Goal: Transaction & Acquisition: Book appointment/travel/reservation

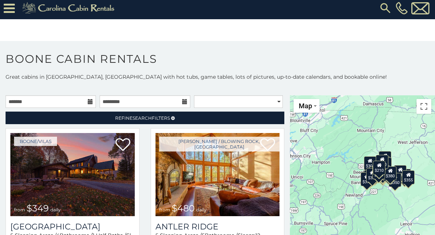
scroll to position [10, 0]
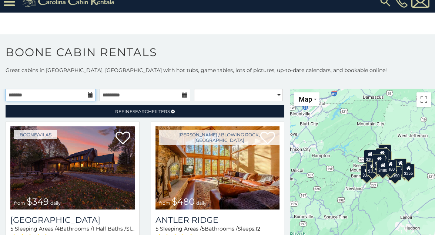
click at [77, 95] on input "text" at bounding box center [51, 95] width 90 height 13
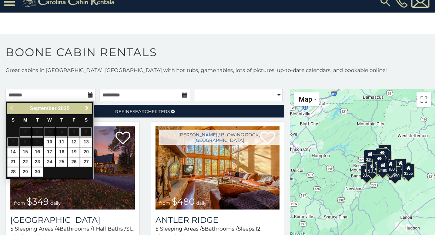
click at [85, 108] on span "Next" at bounding box center [87, 108] width 6 height 6
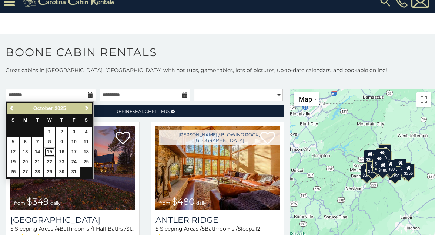
click at [52, 152] on link "15" at bounding box center [49, 152] width 11 height 9
type input "**********"
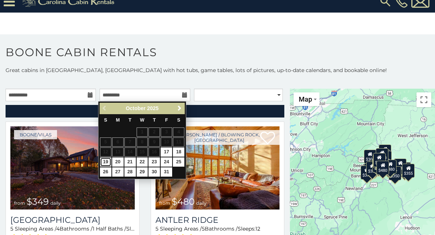
click at [104, 162] on link "19" at bounding box center [105, 162] width 11 height 9
type input "**********"
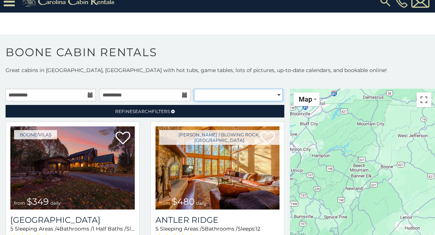
click at [205, 93] on select "**********" at bounding box center [238, 95] width 89 height 13
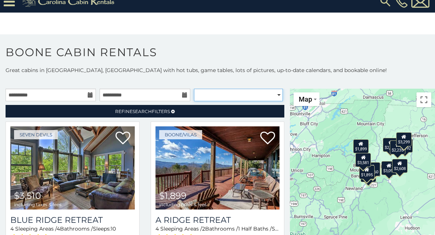
select select "**********"
click at [194, 89] on select "**********" at bounding box center [238, 95] width 89 height 13
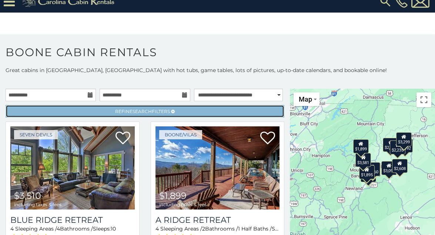
click at [144, 110] on span "Search" at bounding box center [141, 112] width 19 height 6
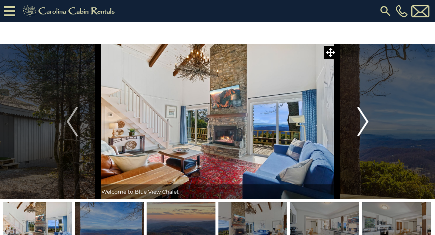
click at [362, 121] on img "Next" at bounding box center [362, 122] width 11 height 30
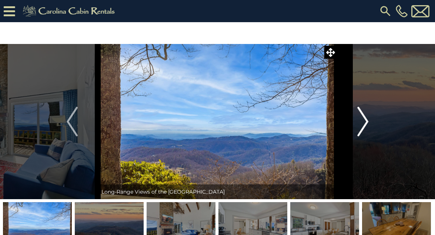
click at [366, 122] on img "Next" at bounding box center [362, 122] width 11 height 30
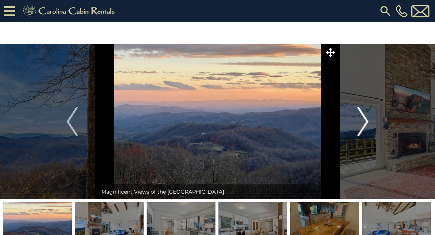
click at [366, 122] on img "Next" at bounding box center [362, 122] width 11 height 30
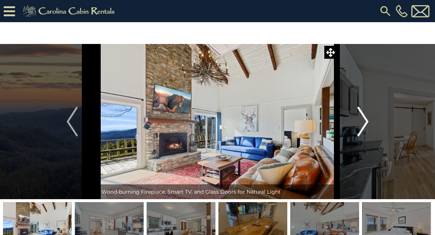
click at [366, 122] on img "Next" at bounding box center [362, 122] width 11 height 30
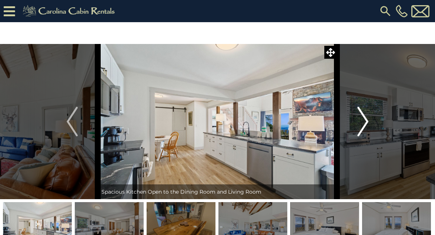
click at [366, 122] on img "Next" at bounding box center [362, 122] width 11 height 30
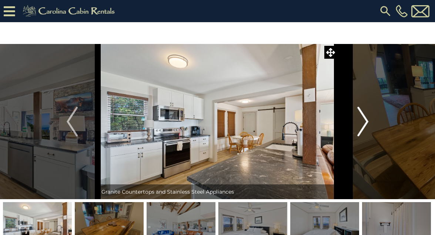
click at [366, 122] on img "Next" at bounding box center [362, 122] width 11 height 30
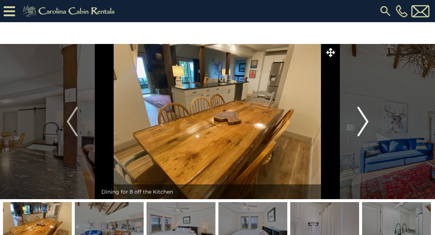
click at [366, 122] on img "Next" at bounding box center [362, 122] width 11 height 30
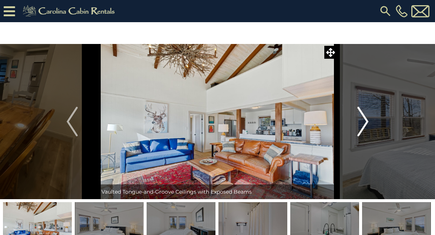
click at [366, 122] on img "Next" at bounding box center [362, 122] width 11 height 30
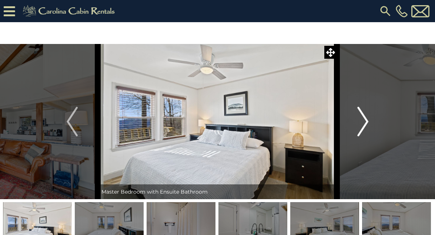
click at [366, 122] on img "Next" at bounding box center [362, 122] width 11 height 30
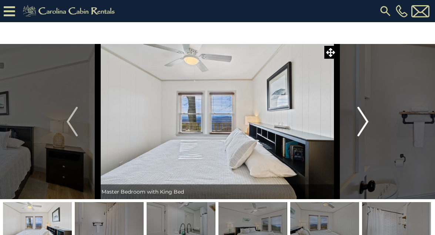
click at [366, 122] on img "Next" at bounding box center [362, 122] width 11 height 30
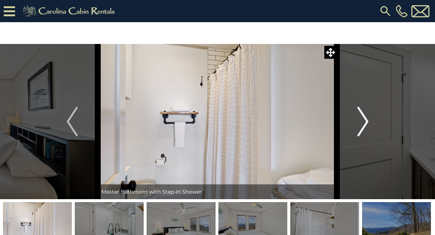
click at [366, 122] on img "Next" at bounding box center [362, 122] width 11 height 30
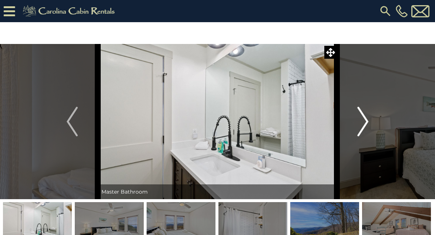
click at [366, 122] on img "Next" at bounding box center [362, 122] width 11 height 30
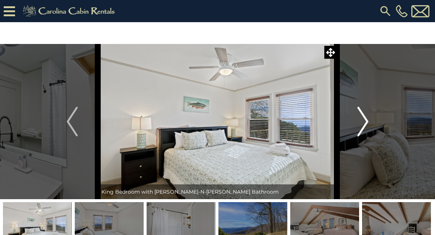
click at [366, 122] on img "Next" at bounding box center [362, 122] width 11 height 30
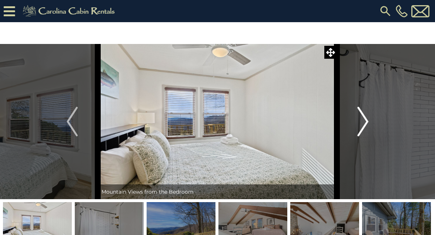
click at [366, 122] on img "Next" at bounding box center [362, 122] width 11 height 30
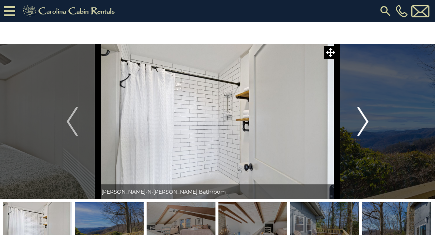
click at [366, 122] on img "Next" at bounding box center [362, 122] width 11 height 30
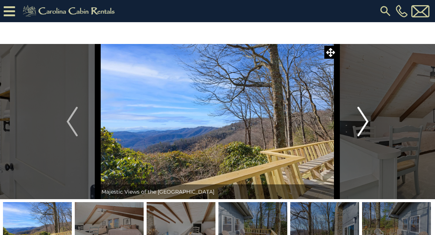
click at [361, 123] on img "Next" at bounding box center [362, 122] width 11 height 30
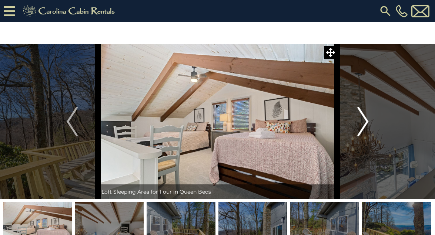
click at [363, 123] on img "Next" at bounding box center [362, 122] width 11 height 30
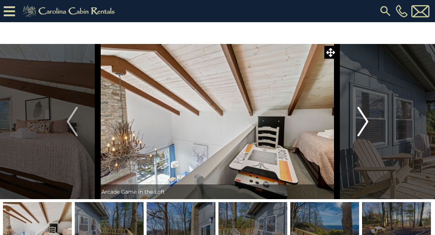
click at [365, 123] on img "Next" at bounding box center [362, 122] width 11 height 30
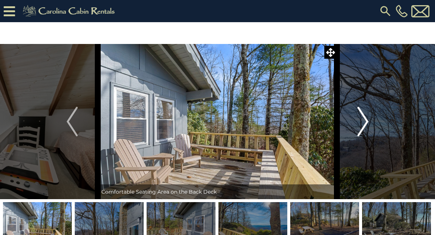
click at [365, 124] on img "Next" at bounding box center [362, 122] width 11 height 30
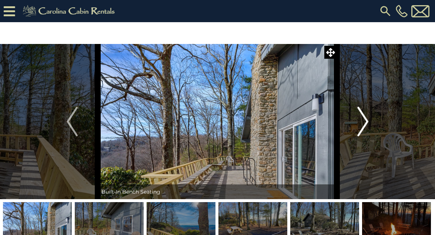
click at [365, 123] on img "Next" at bounding box center [362, 122] width 11 height 30
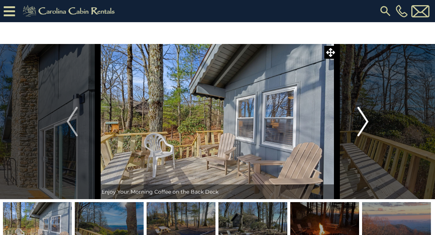
click at [365, 123] on img "Next" at bounding box center [362, 122] width 11 height 30
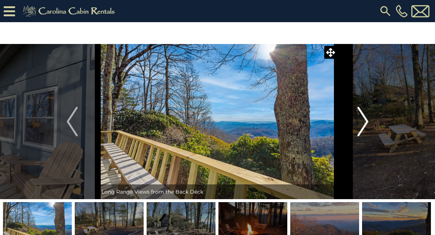
click at [365, 123] on img "Next" at bounding box center [362, 122] width 11 height 30
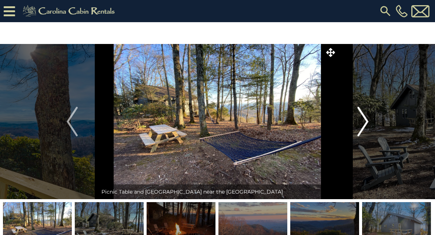
click at [365, 123] on img "Next" at bounding box center [362, 122] width 11 height 30
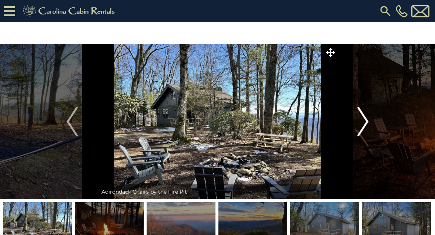
click at [365, 123] on img "Next" at bounding box center [362, 122] width 11 height 30
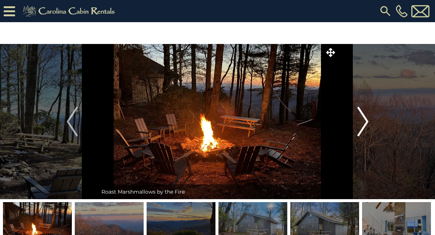
click at [365, 123] on img "Next" at bounding box center [362, 122] width 11 height 30
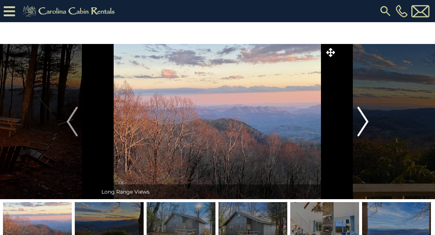
click at [365, 123] on img "Next" at bounding box center [362, 122] width 11 height 30
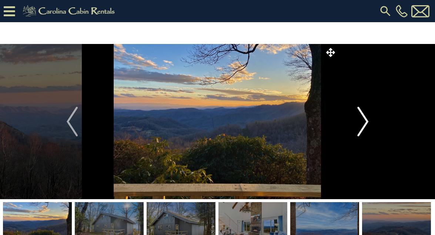
click at [365, 123] on img "Next" at bounding box center [362, 122] width 11 height 30
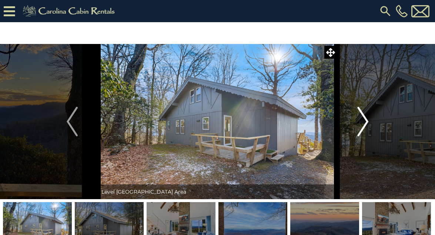
click at [365, 123] on img "Next" at bounding box center [362, 122] width 11 height 30
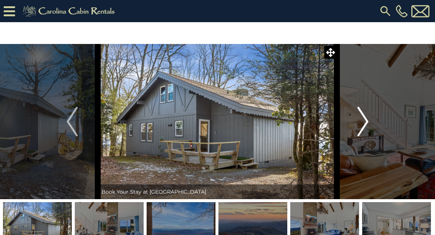
click at [365, 123] on img "Next" at bounding box center [362, 122] width 11 height 30
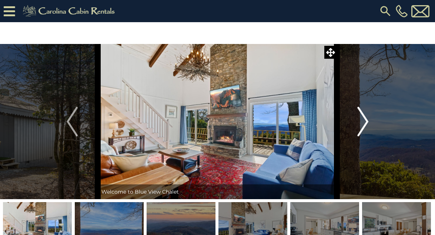
click at [365, 123] on img "Next" at bounding box center [362, 122] width 11 height 30
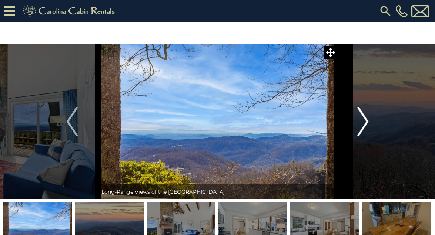
click at [365, 123] on img "Next" at bounding box center [362, 122] width 11 height 30
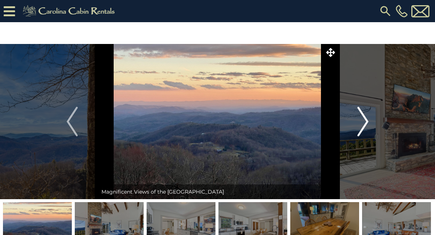
click at [365, 123] on img "Next" at bounding box center [362, 122] width 11 height 30
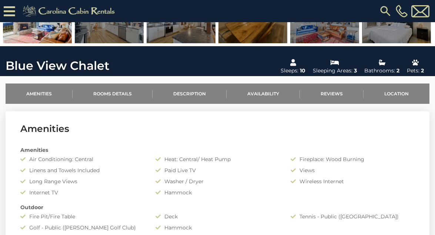
scroll to position [172, 0]
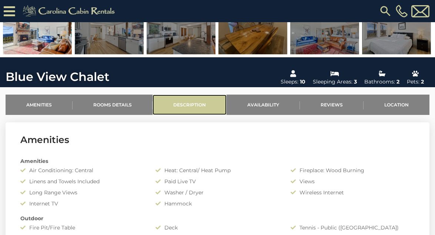
click at [192, 103] on link "Description" at bounding box center [189, 105] width 74 height 20
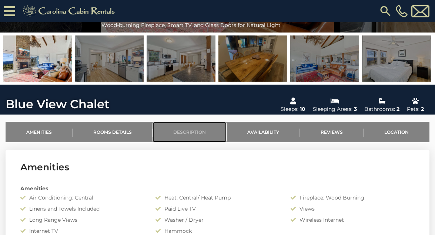
scroll to position [148, 0]
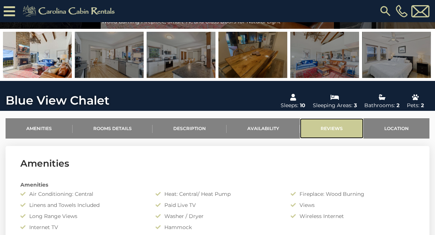
click at [330, 129] on link "Reviews" at bounding box center [332, 128] width 64 height 20
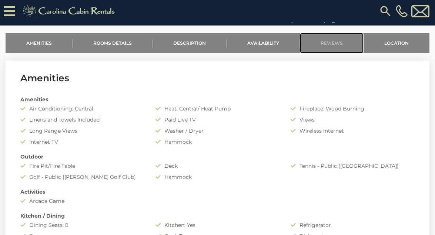
scroll to position [158, 0]
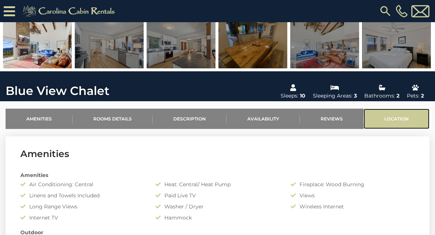
click at [392, 119] on link "Location" at bounding box center [396, 119] width 66 height 20
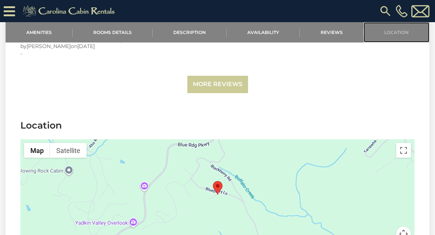
scroll to position [1580, 0]
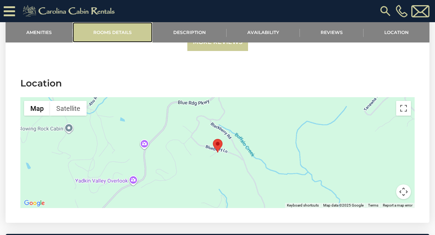
click at [122, 34] on link "Rooms Details" at bounding box center [113, 32] width 80 height 20
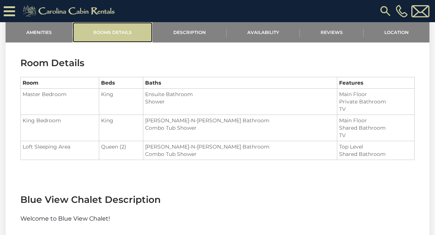
scroll to position [555, 0]
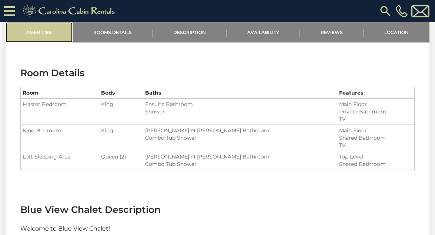
click at [41, 30] on link "Amenities" at bounding box center [39, 32] width 67 height 20
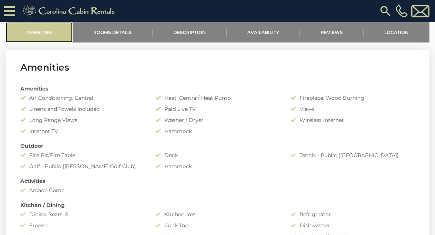
scroll to position [239, 0]
